Goal: Information Seeking & Learning: Learn about a topic

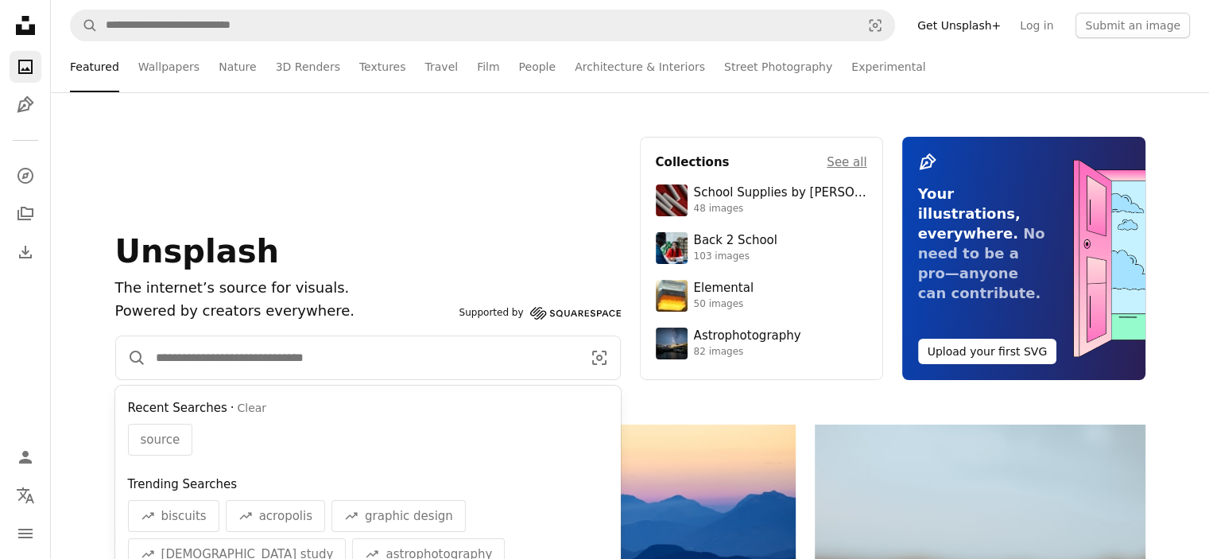
click at [345, 371] on input "Find visuals sitewide" at bounding box center [362, 357] width 432 height 43
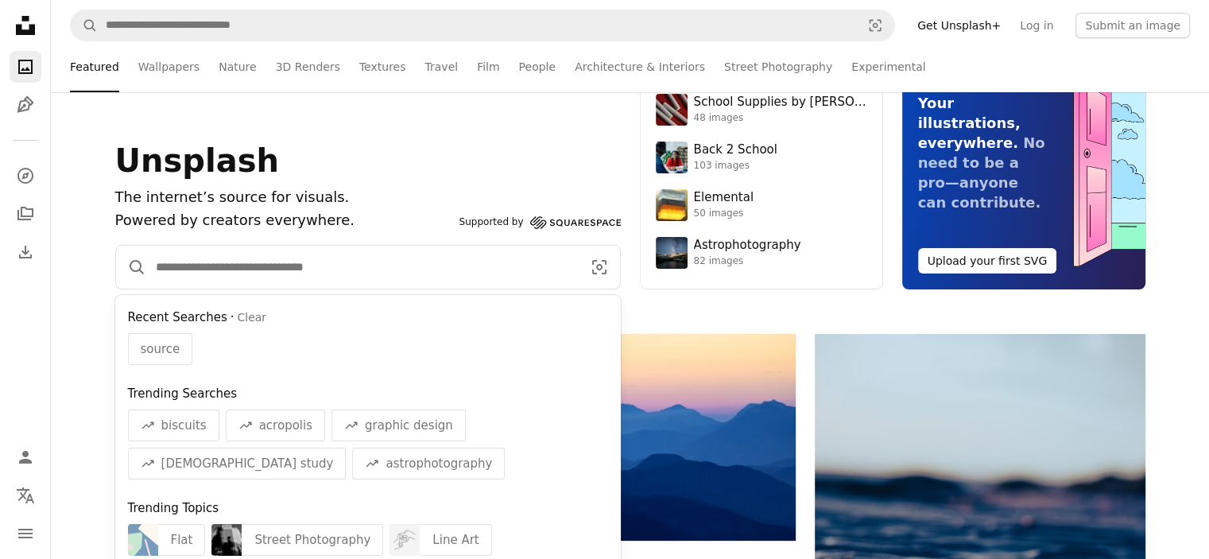
scroll to position [91, 0]
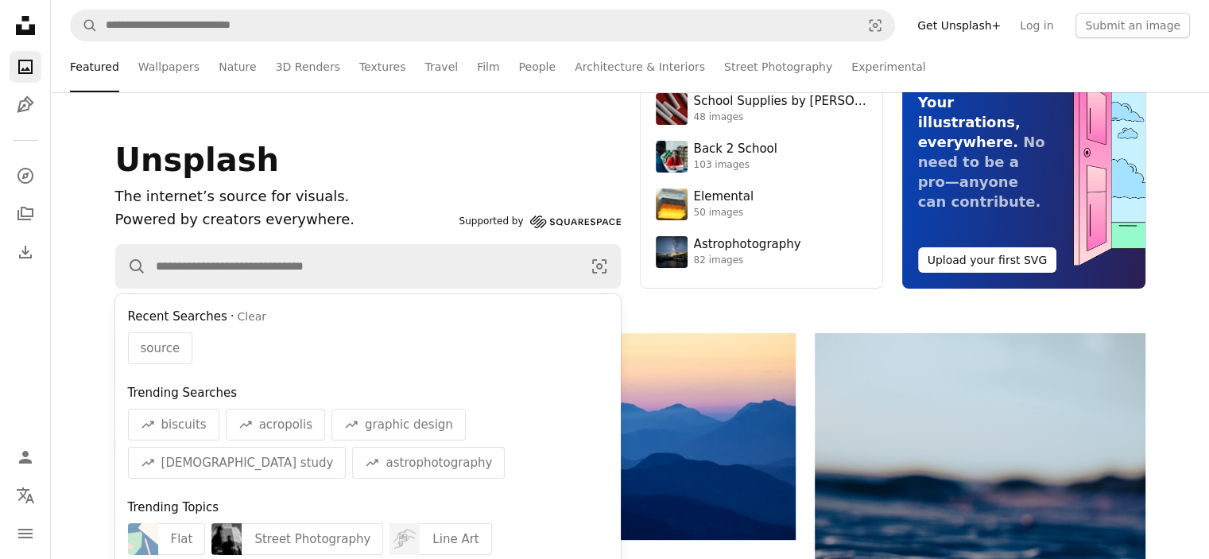
click at [554, 222] on div "Supported by Squarespace" at bounding box center [539, 221] width 161 height 19
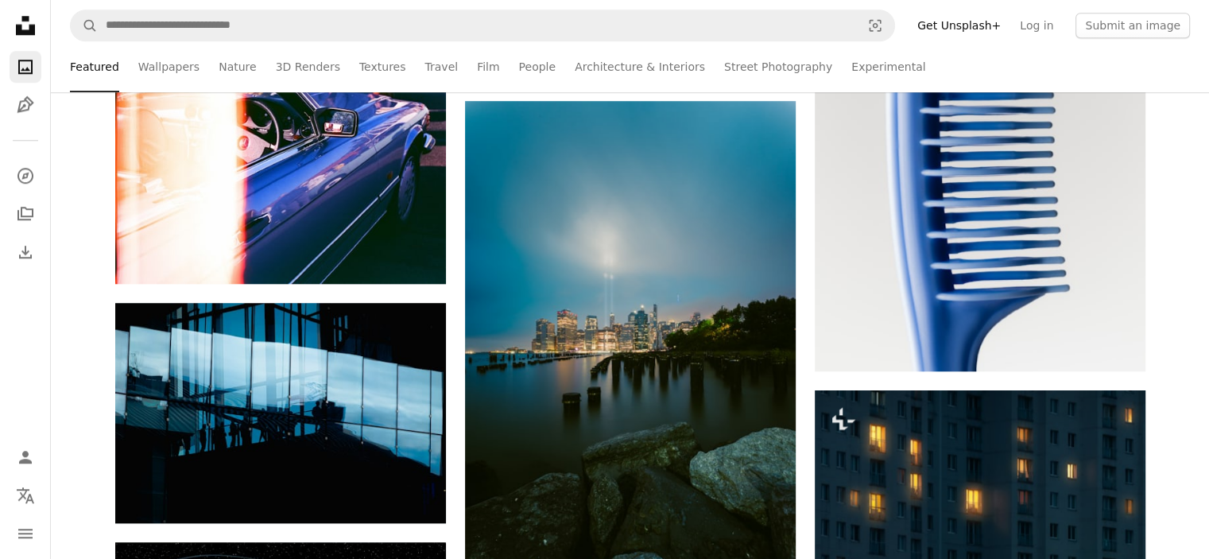
scroll to position [1581, 0]
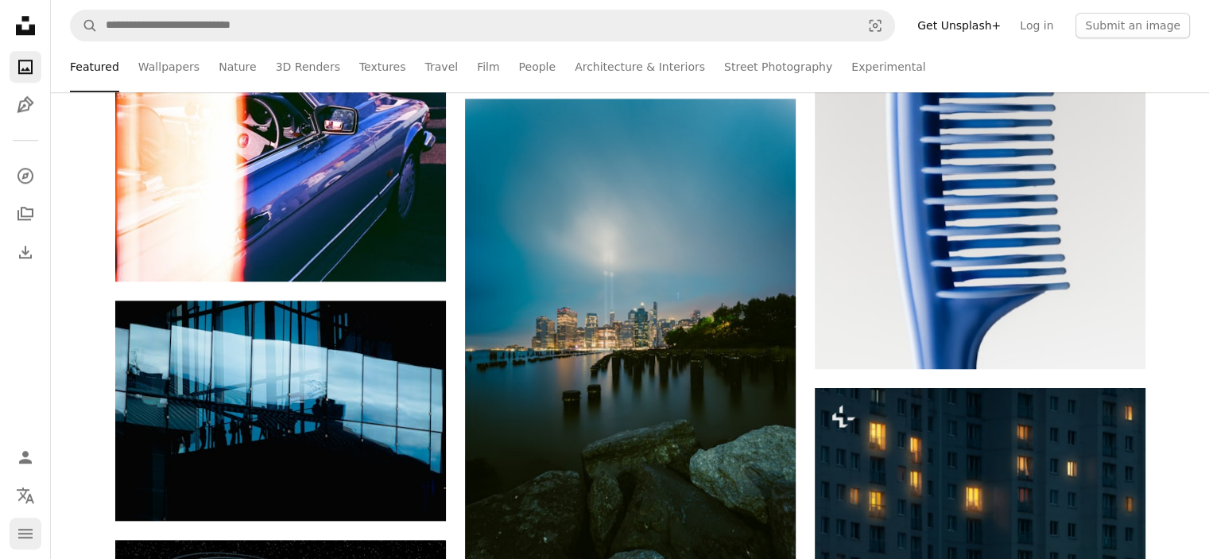
click at [16, 525] on icon "navigation menu" at bounding box center [25, 533] width 19 height 19
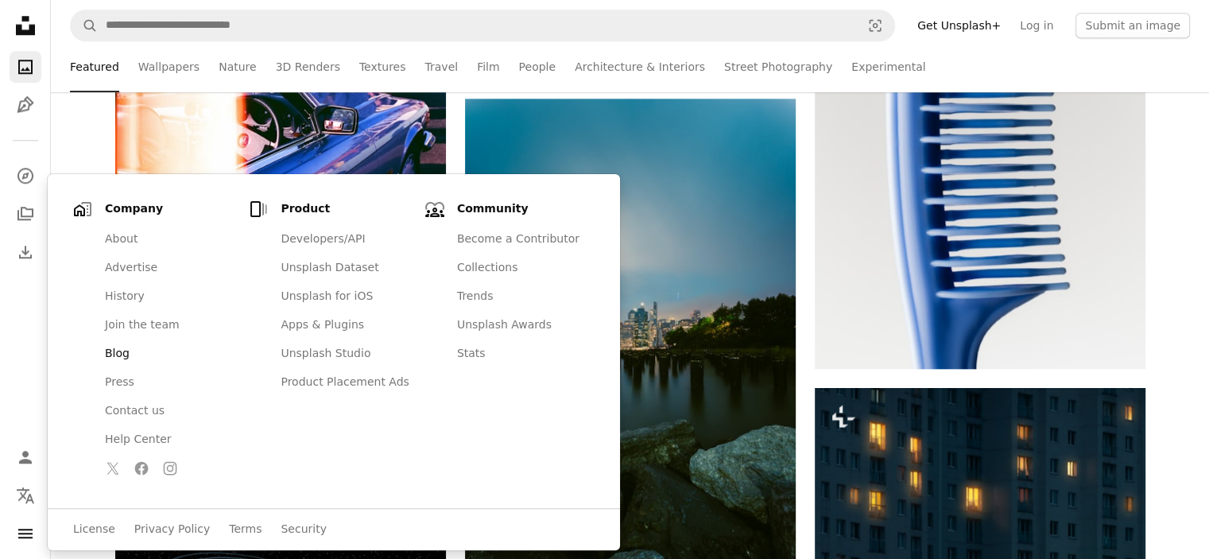
click at [127, 349] on link "Blog" at bounding box center [168, 353] width 147 height 29
click at [22, 215] on icon "Collections" at bounding box center [25, 214] width 16 height 14
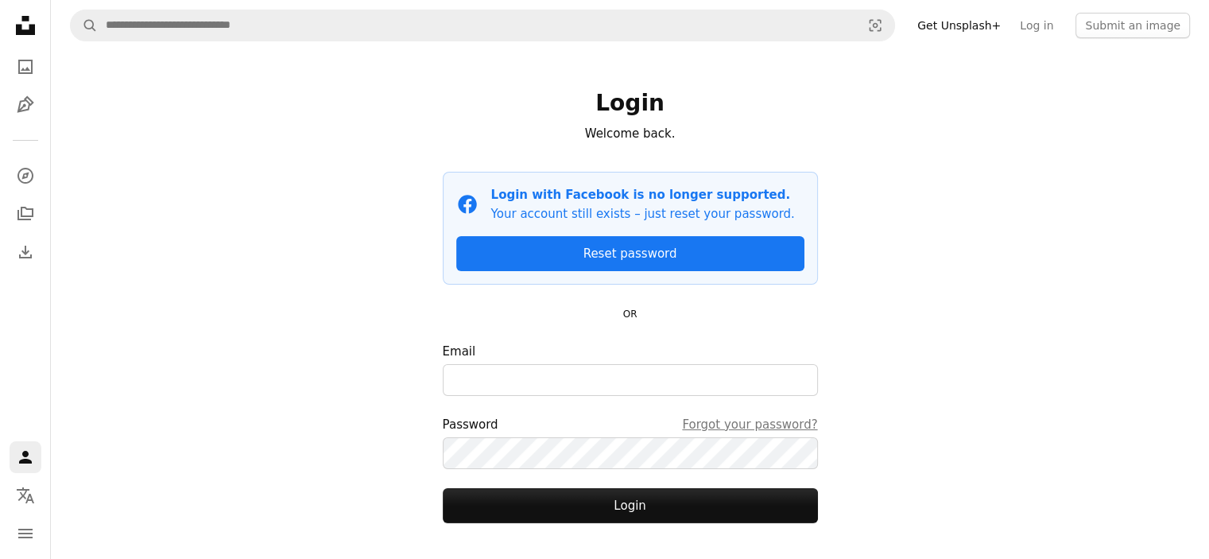
scroll to position [84, 0]
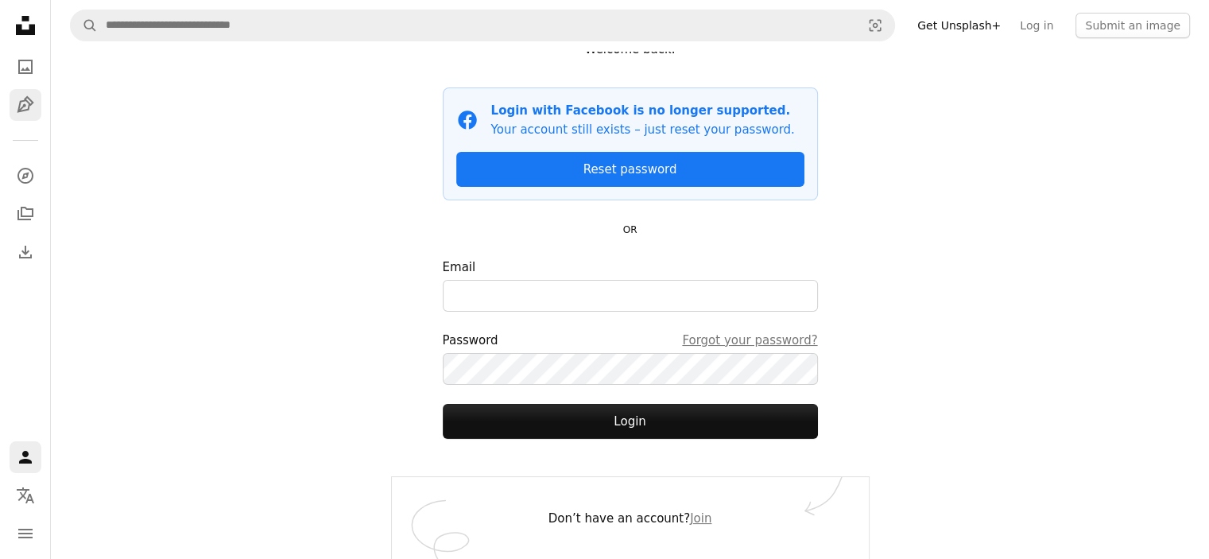
click at [23, 105] on icon "Illustrations" at bounding box center [25, 104] width 17 height 17
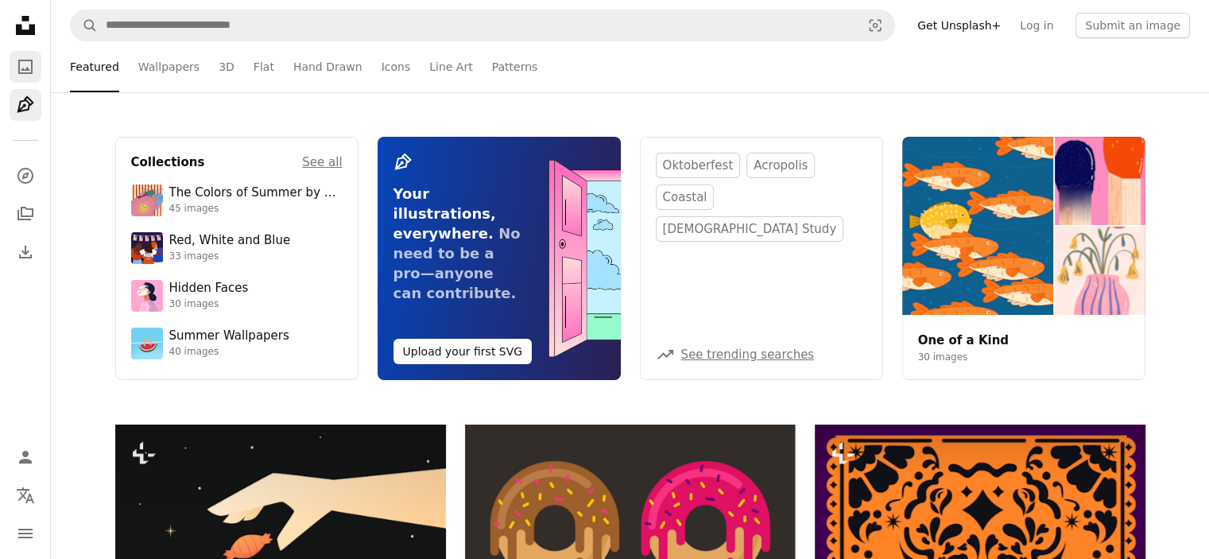
click at [21, 66] on icon "A photo" at bounding box center [25, 66] width 19 height 19
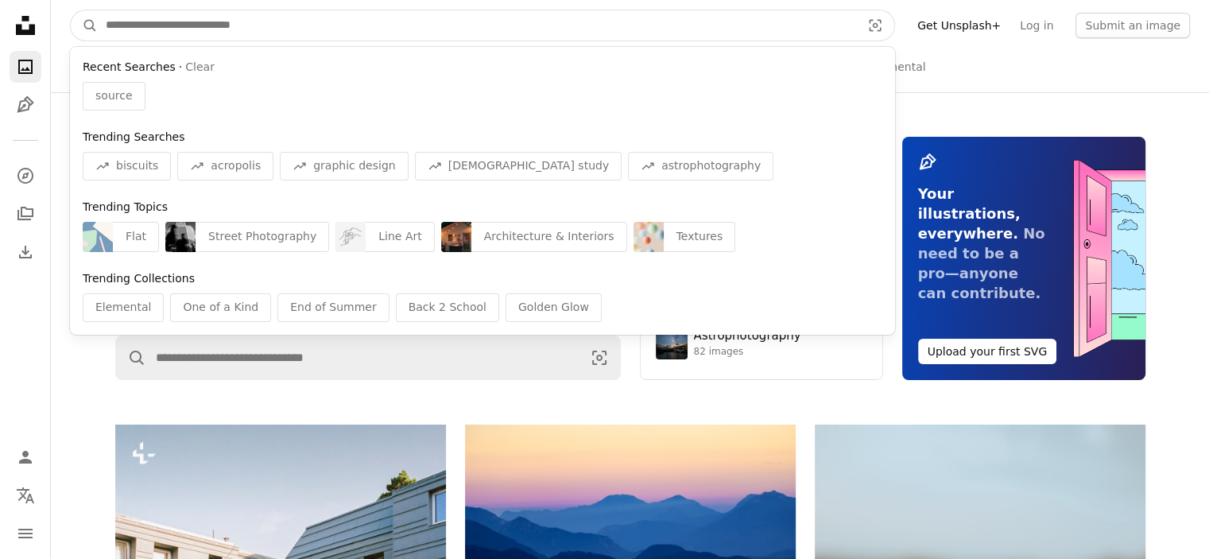
click at [189, 27] on input "Find visuals sitewide" at bounding box center [477, 25] width 758 height 30
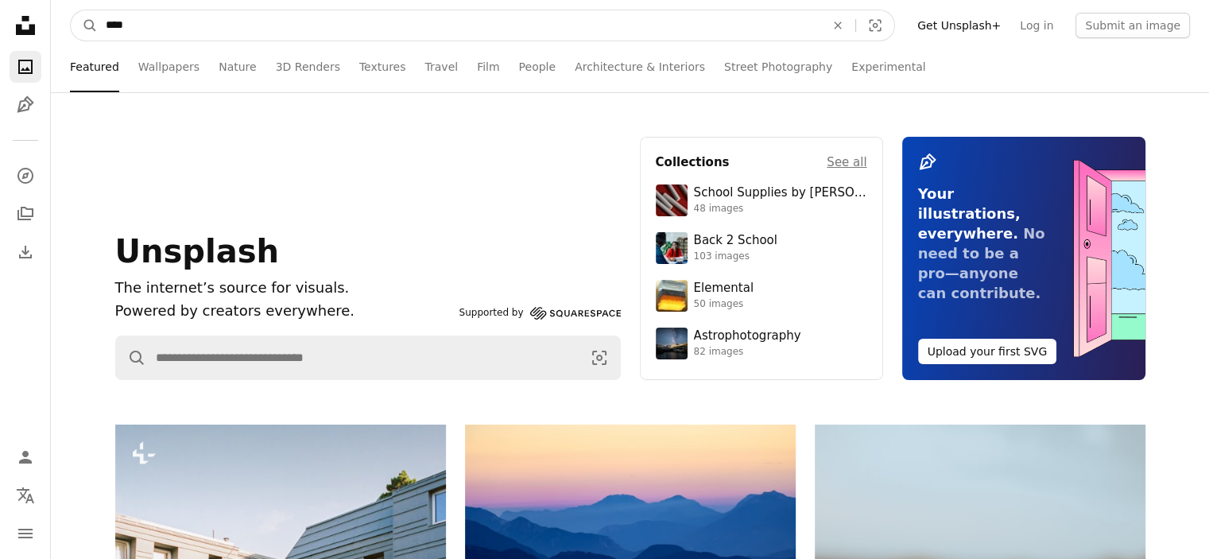
type input "*****"
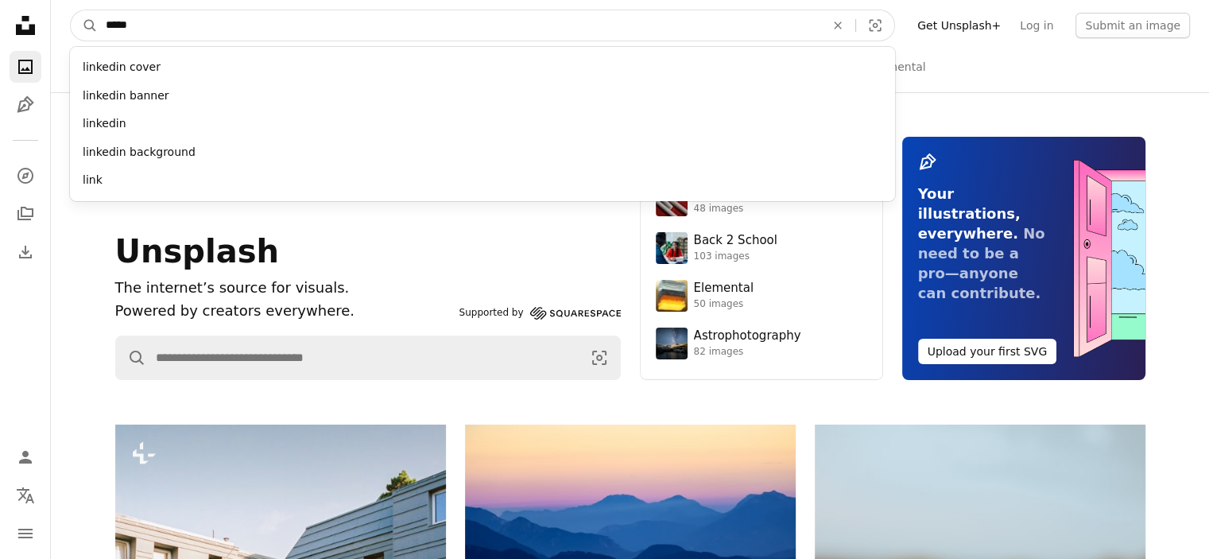
click button "A magnifying glass" at bounding box center [84, 25] width 27 height 30
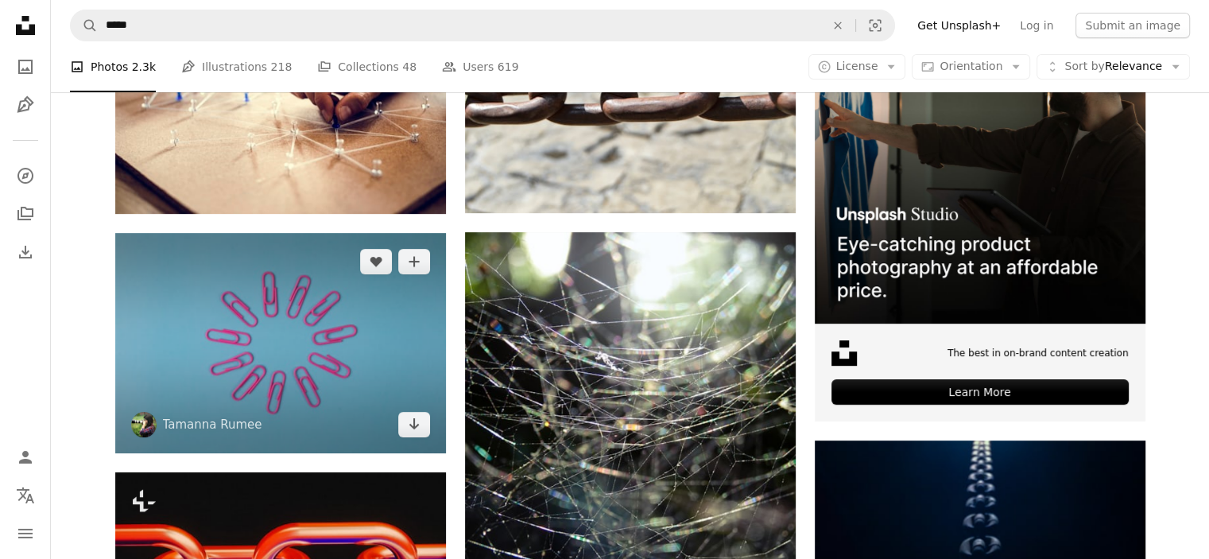
scroll to position [409, 0]
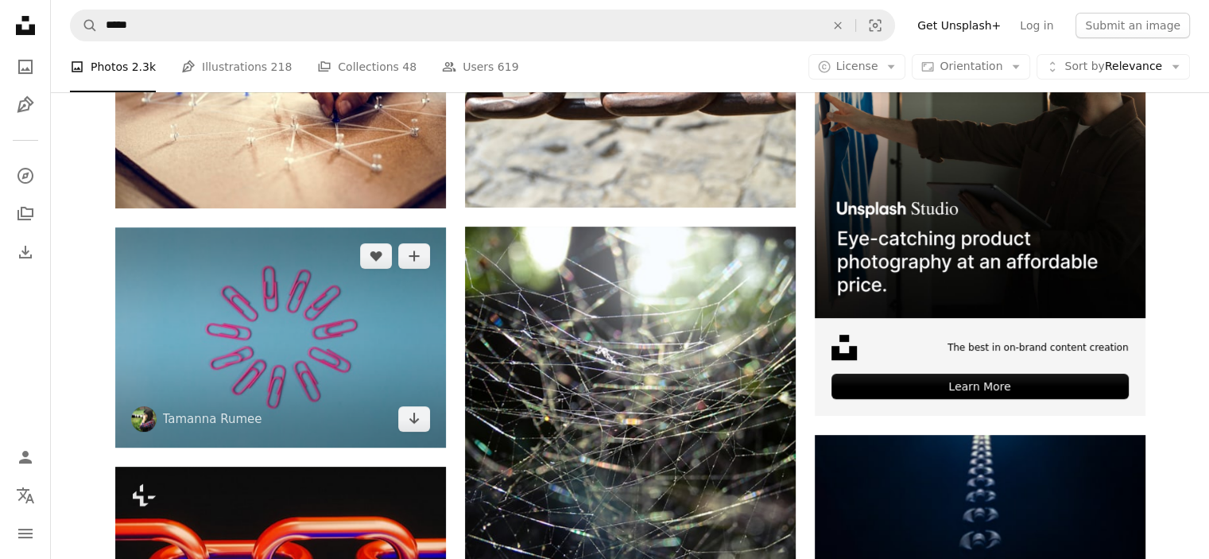
click at [331, 342] on img at bounding box center [280, 337] width 331 height 220
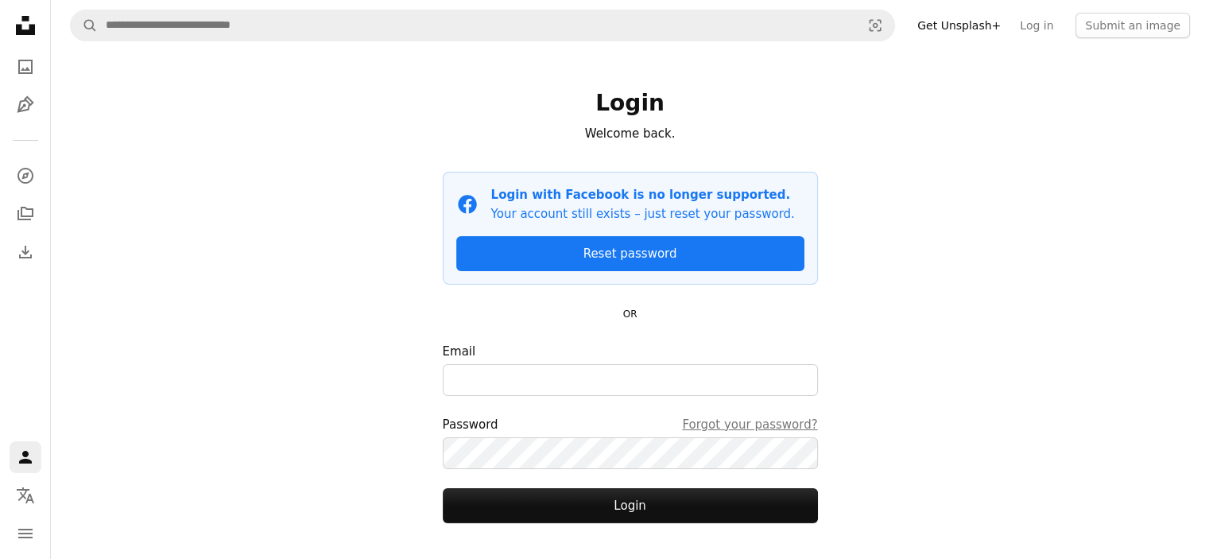
scroll to position [84, 0]
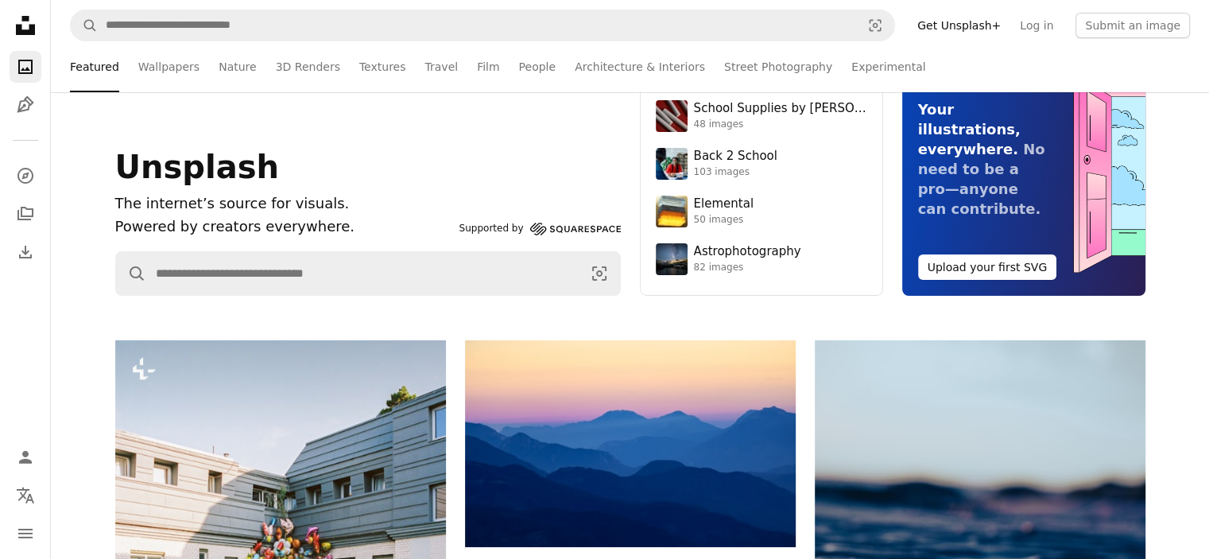
scroll to position [1581, 0]
